Goal: Task Accomplishment & Management: Manage account settings

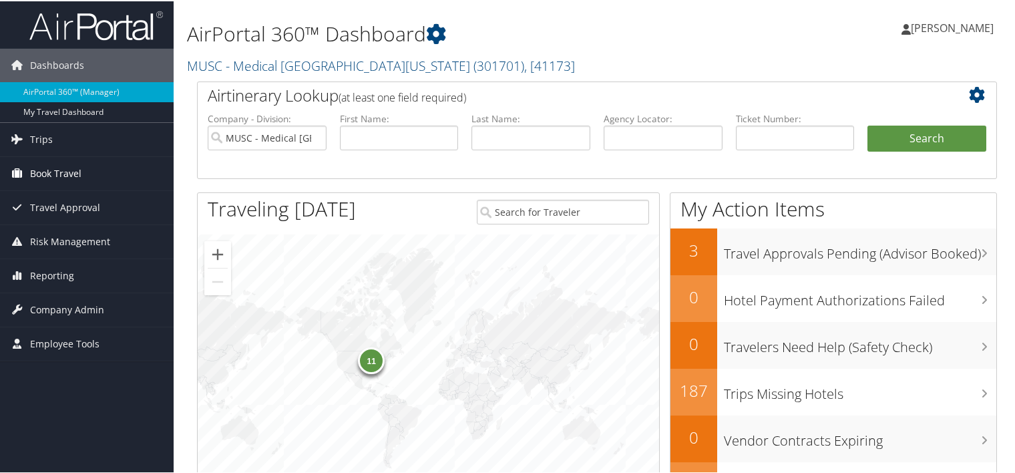
click at [69, 166] on span "Book Travel" at bounding box center [55, 172] width 51 height 33
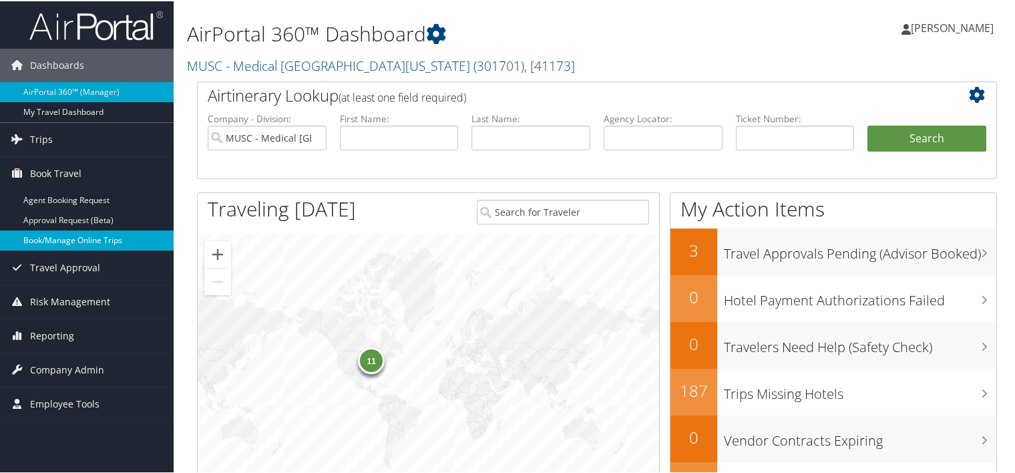
click at [67, 236] on link "Book/Manage Online Trips" at bounding box center [87, 239] width 174 height 20
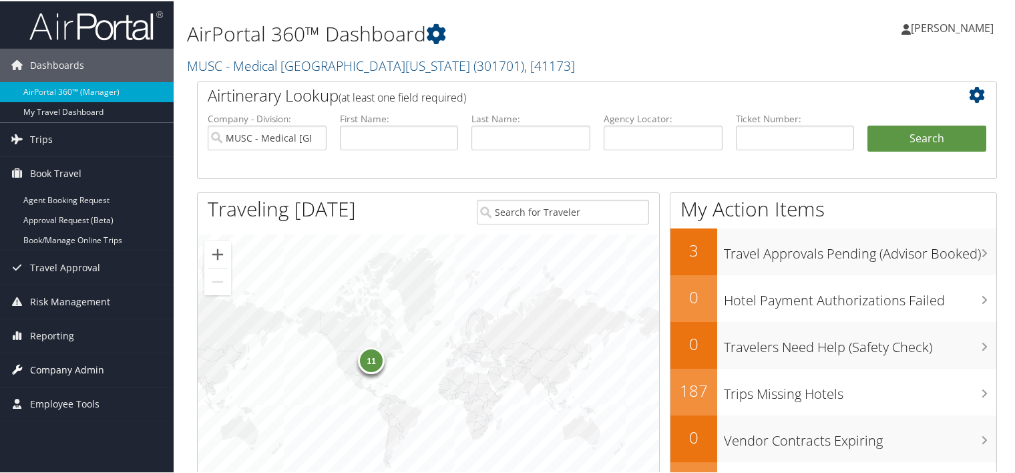
click at [52, 365] on span "Company Admin" at bounding box center [67, 368] width 74 height 33
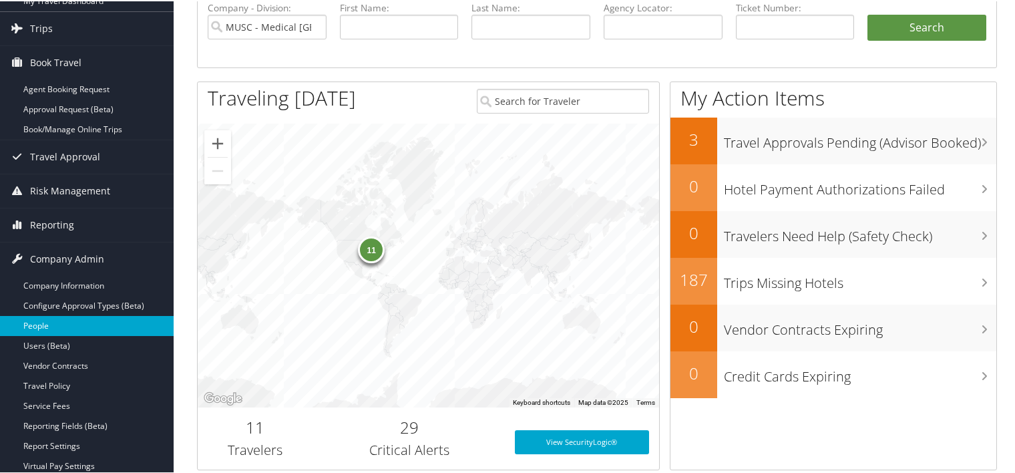
click at [41, 325] on link "People" at bounding box center [87, 325] width 174 height 20
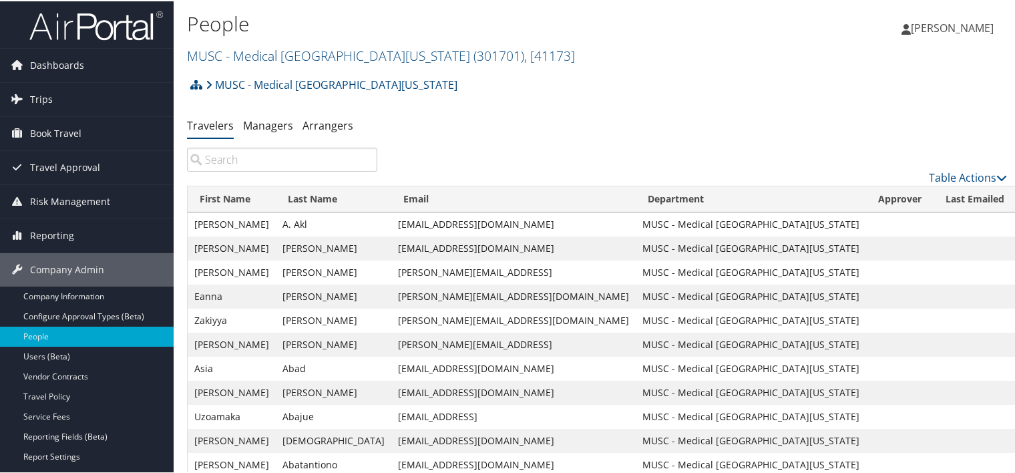
click at [268, 159] on input "search" at bounding box center [282, 158] width 190 height 24
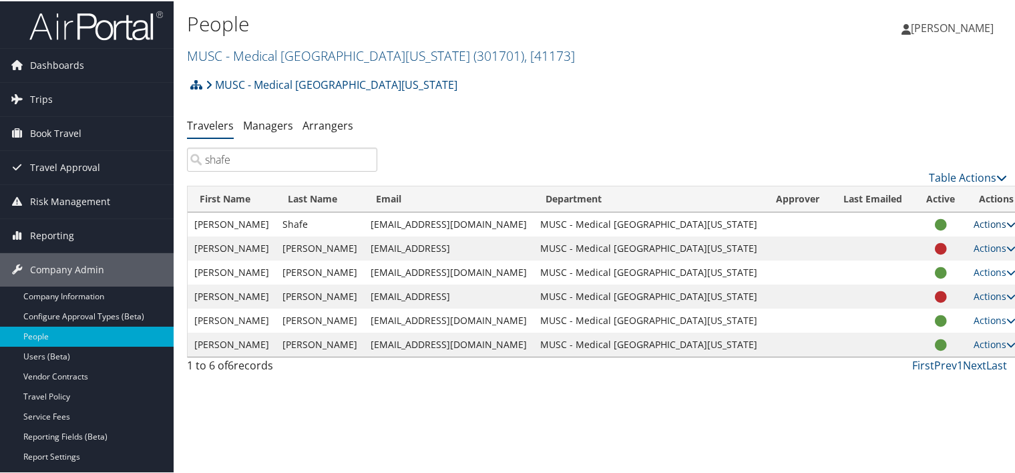
type input "shafe"
click at [974, 219] on link "Actions" at bounding box center [995, 222] width 42 height 13
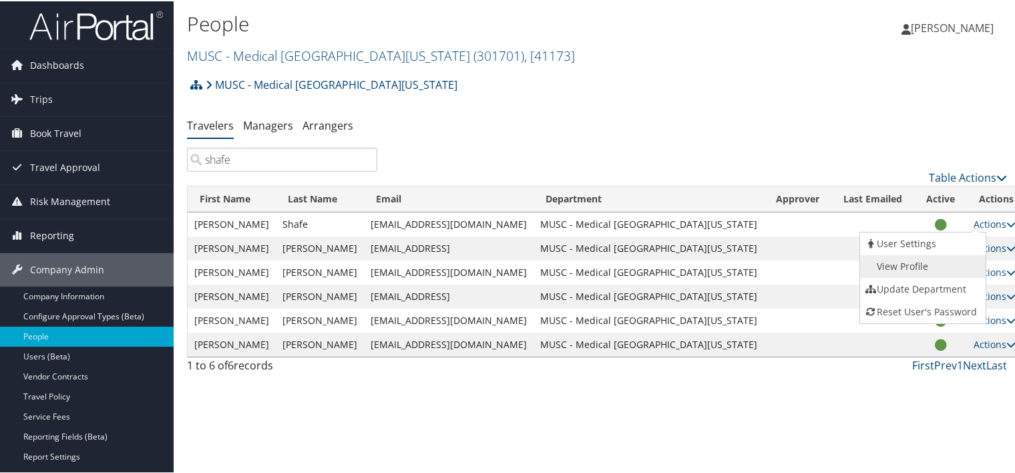
click at [896, 260] on link "View Profile" at bounding box center [921, 265] width 123 height 23
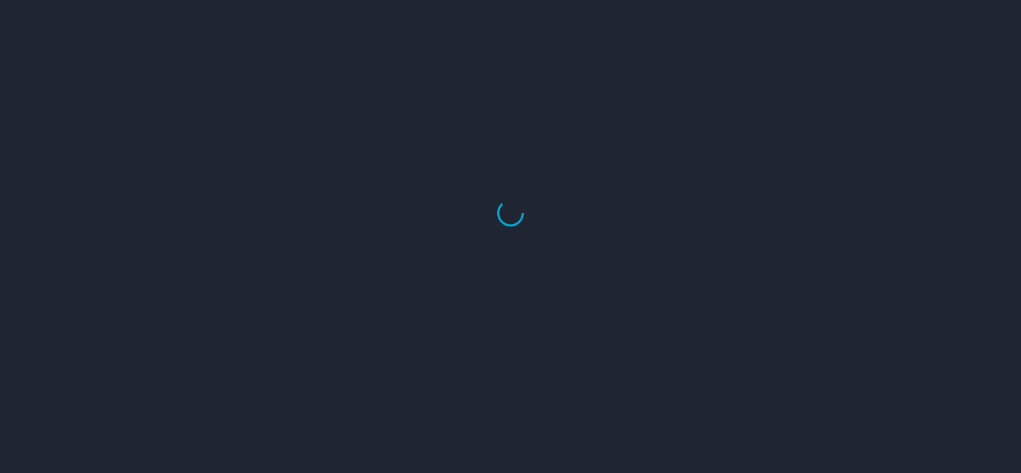
select select "US"
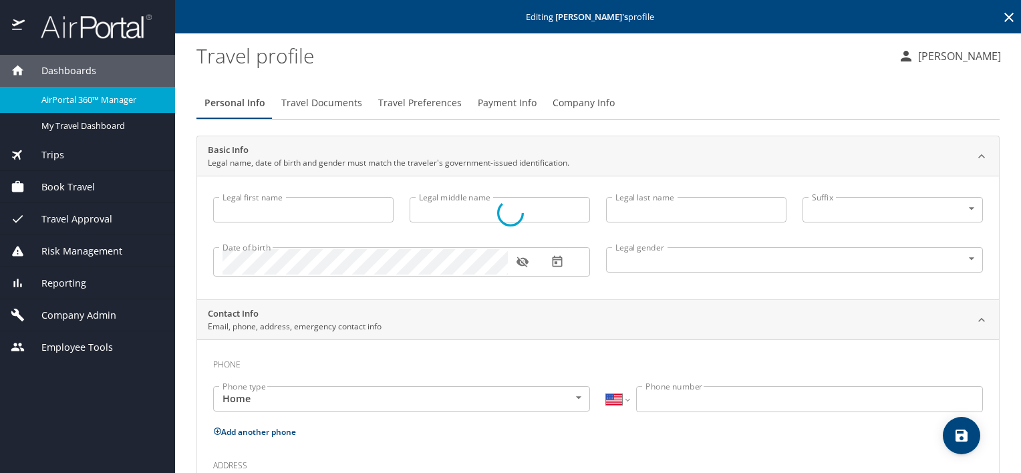
type input "[PERSON_NAME]"
type input "Shafe"
type input "Undisclosed"
select select "US"
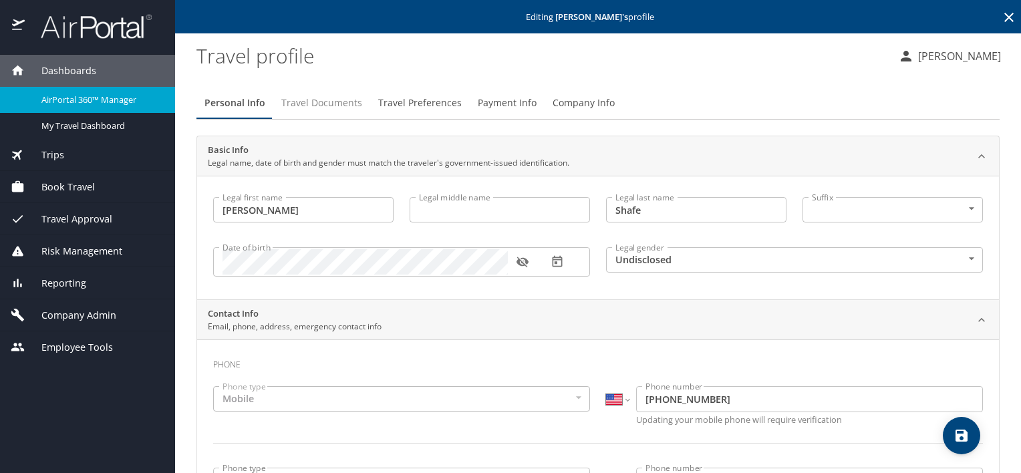
click at [336, 105] on span "Travel Documents" at bounding box center [321, 103] width 81 height 17
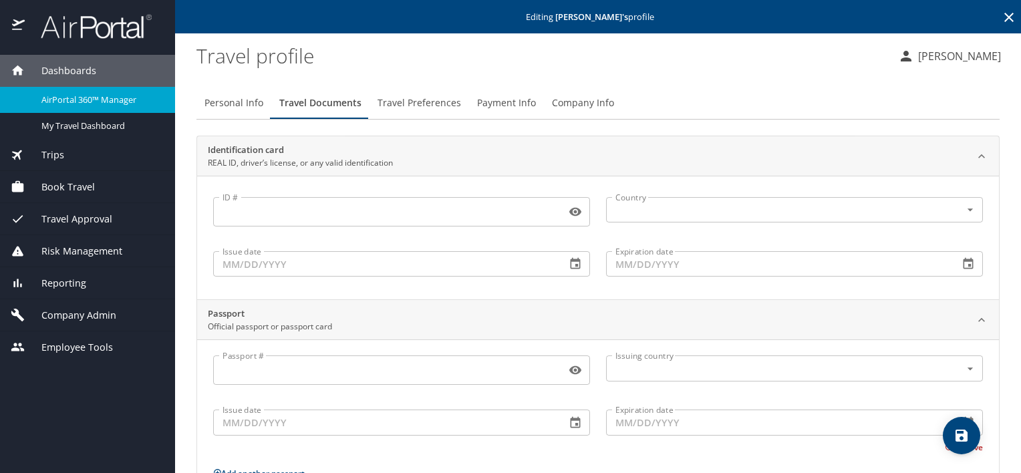
click at [441, 96] on span "Travel Preferences" at bounding box center [418, 103] width 83 height 17
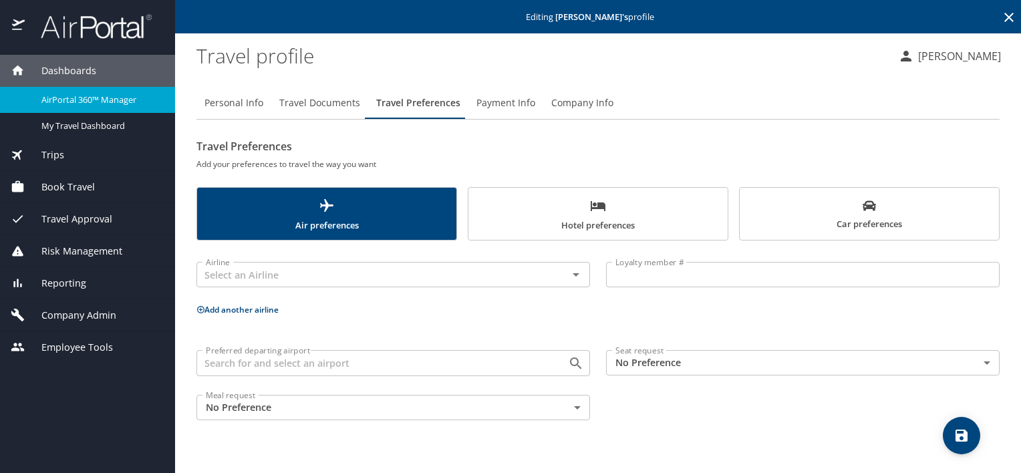
click at [492, 101] on span "Payment Info" at bounding box center [505, 103] width 59 height 17
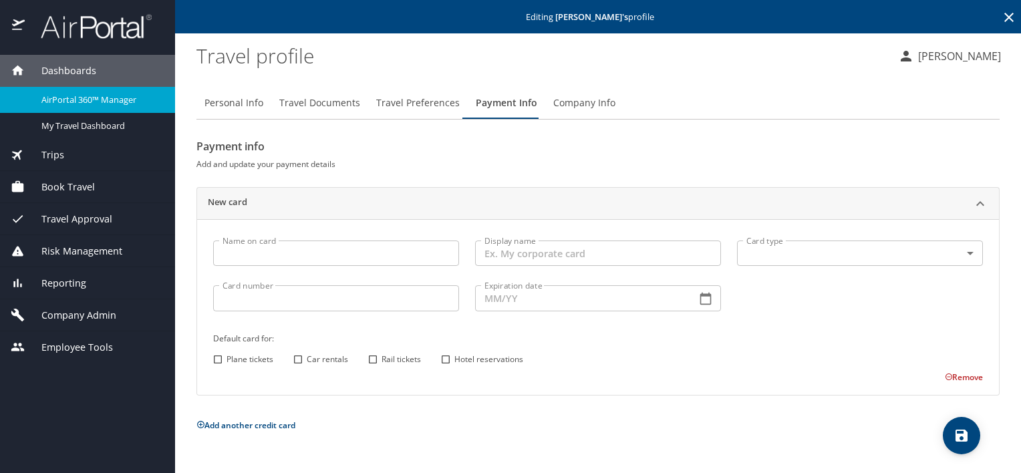
click at [560, 98] on span "Company Info" at bounding box center [584, 103] width 62 height 17
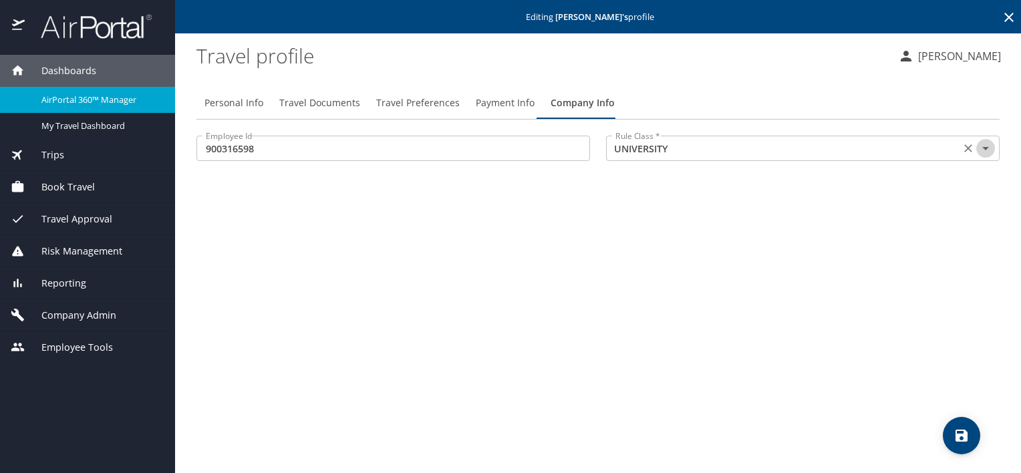
click at [988, 148] on icon "Open" at bounding box center [985, 148] width 16 height 16
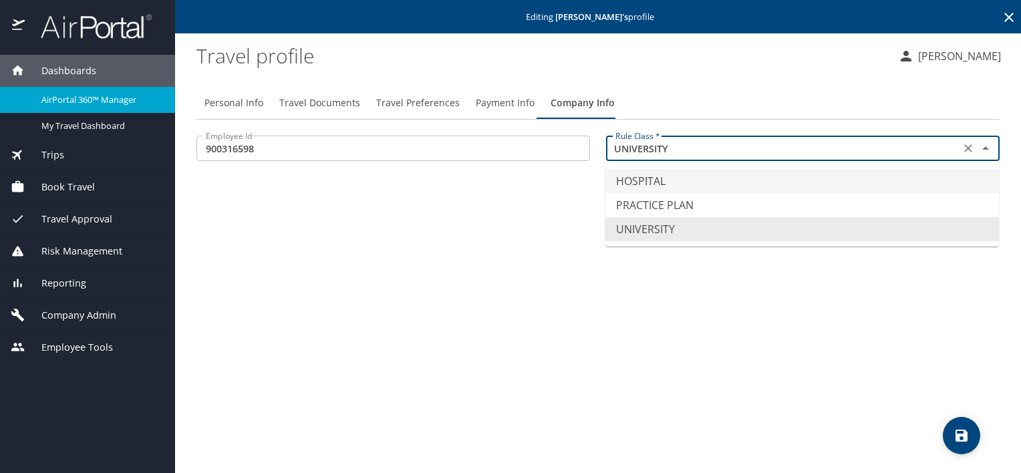
click at [647, 180] on li "HOSPITAL" at bounding box center [801, 181] width 393 height 24
type input "HOSPITAL"
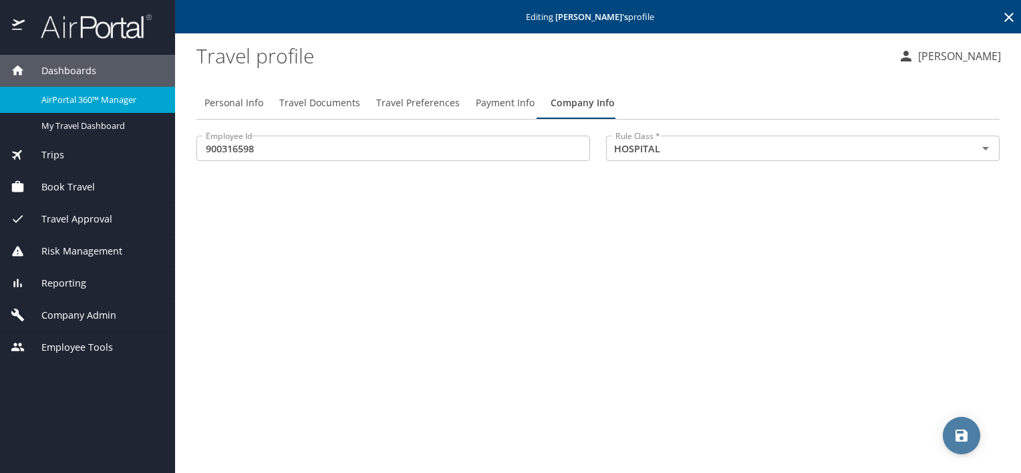
click at [953, 441] on icon "save" at bounding box center [961, 435] width 16 height 16
click at [99, 72] on div "Dashboards" at bounding box center [88, 70] width 154 height 15
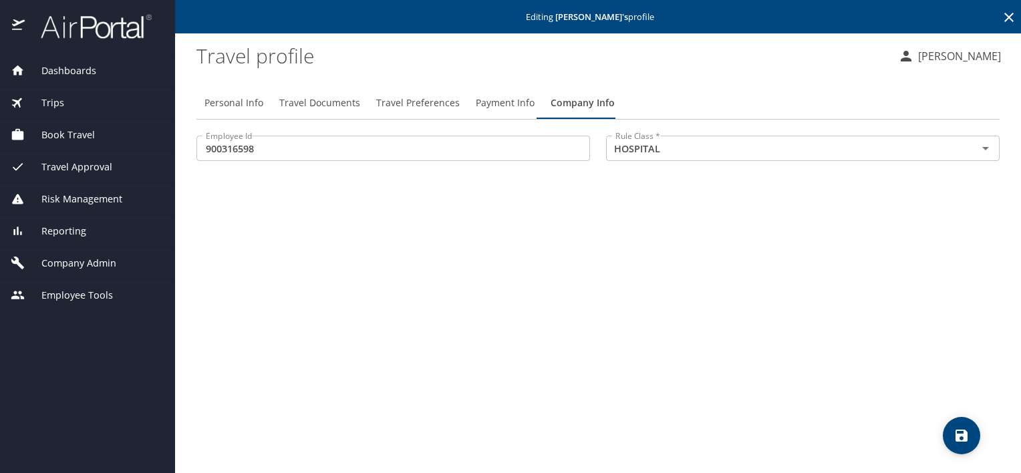
drag, startPoint x: 1010, startPoint y: 19, endPoint x: 970, endPoint y: 37, distance: 43.9
click at [1010, 19] on icon at bounding box center [1008, 17] width 16 height 16
